Goal: Transaction & Acquisition: Subscribe to service/newsletter

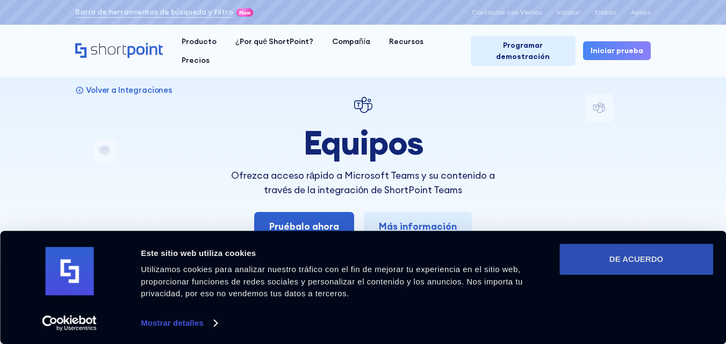
click at [630, 258] on font "DE ACUERDO" at bounding box center [636, 259] width 54 height 9
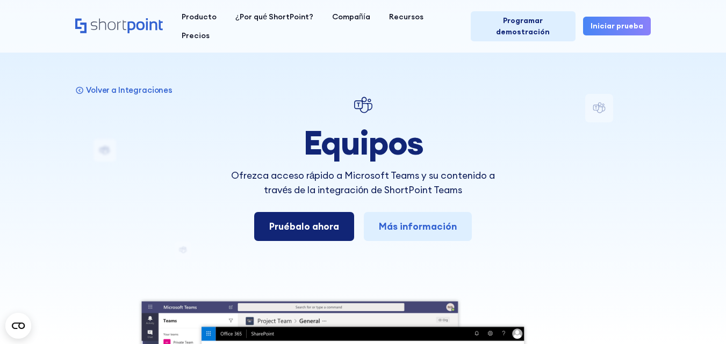
click at [296, 223] on font "Pruébalo ahora" at bounding box center [304, 226] width 70 height 12
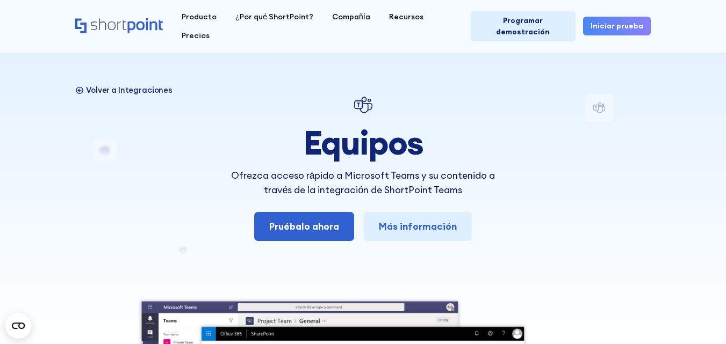
click at [102, 86] on font "Volver a Integraciones" at bounding box center [129, 90] width 86 height 10
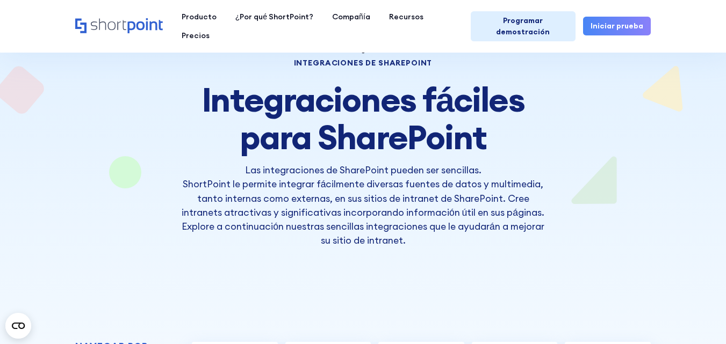
scroll to position [54, 0]
